Goal: Navigation & Orientation: Find specific page/section

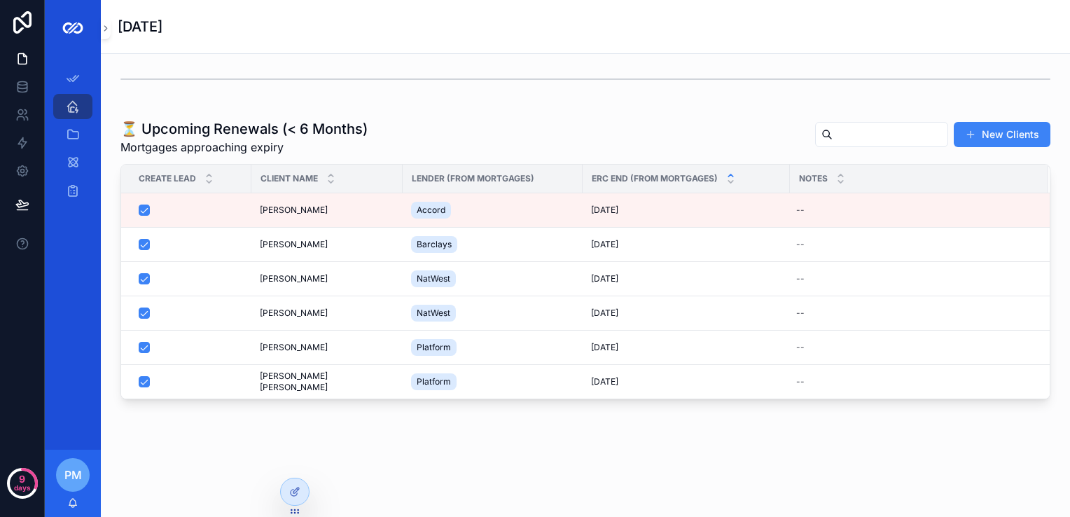
scroll to position [1047, 0]
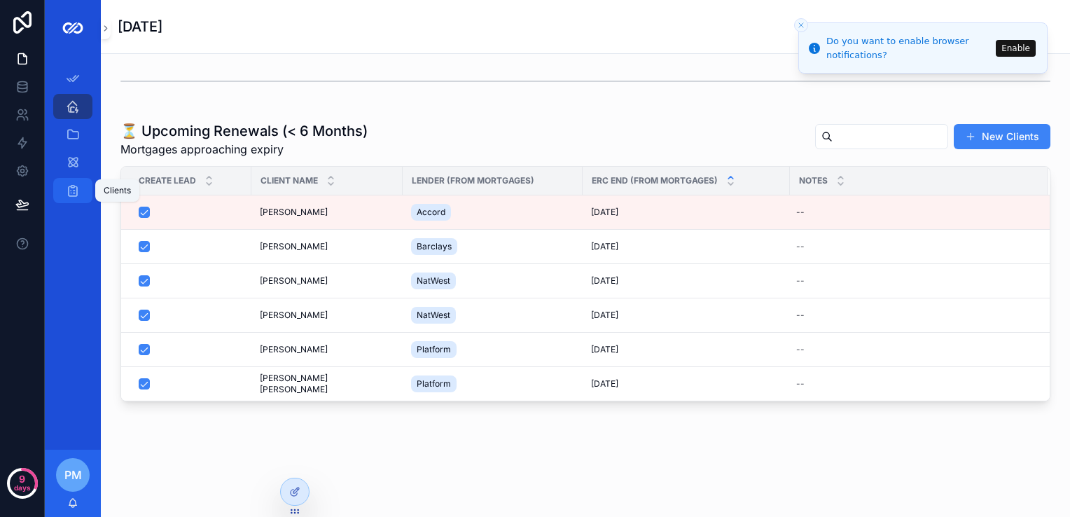
click at [72, 181] on div "Clients" at bounding box center [73, 190] width 22 height 22
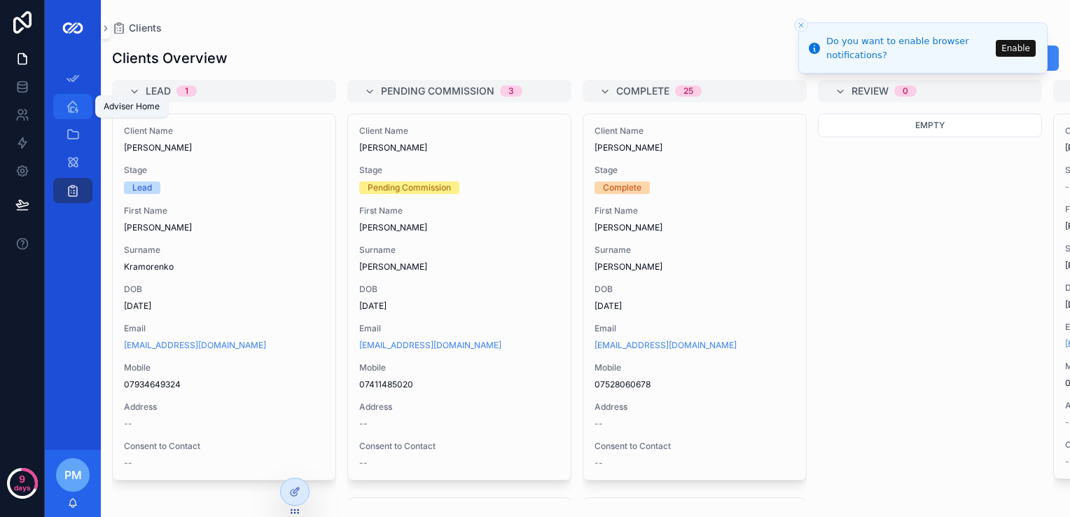
click at [75, 111] on icon "scrollable content" at bounding box center [73, 106] width 14 height 14
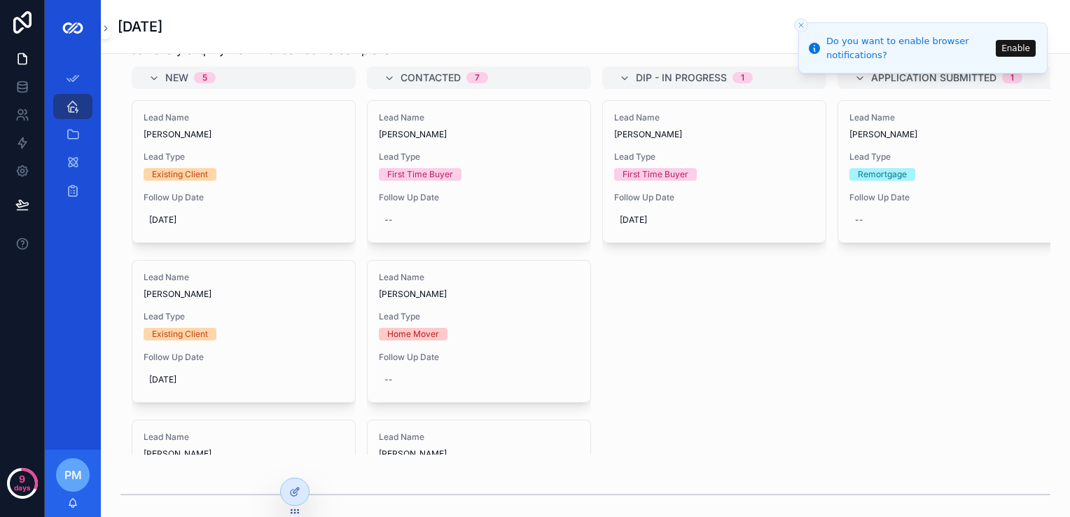
scroll to position [647, 0]
